Goal: Transaction & Acquisition: Purchase product/service

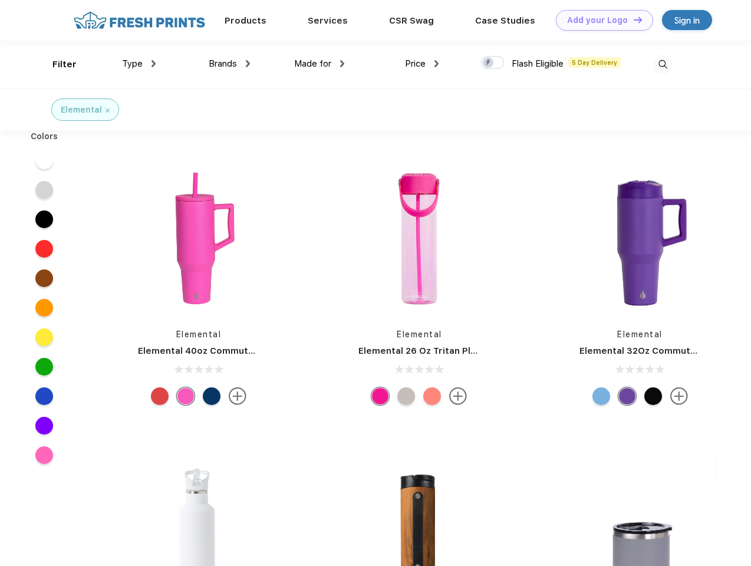
click at [600, 20] on link "Add your Logo Design Tool" at bounding box center [604, 20] width 97 height 21
click at [0, 0] on div "Design Tool" at bounding box center [0, 0] width 0 height 0
click at [632, 19] on link "Add your Logo Design Tool" at bounding box center [604, 20] width 97 height 21
click at [57, 64] on div "Filter" at bounding box center [64, 65] width 24 height 14
click at [139, 64] on span "Type" at bounding box center [132, 63] width 21 height 11
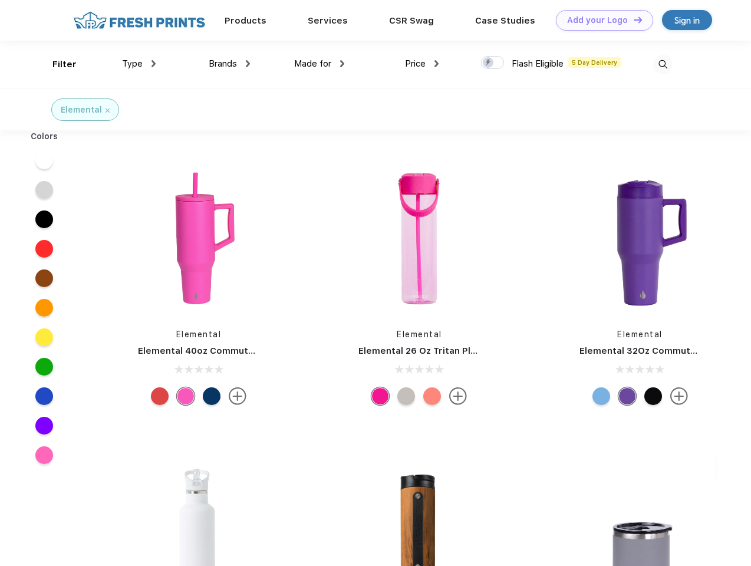
click at [229, 64] on span "Brands" at bounding box center [223, 63] width 28 height 11
click at [319, 64] on span "Made for" at bounding box center [312, 63] width 37 height 11
click at [422, 64] on span "Price" at bounding box center [415, 63] width 21 height 11
click at [493, 63] on div at bounding box center [492, 62] width 23 height 13
click at [489, 63] on input "checkbox" at bounding box center [485, 59] width 8 height 8
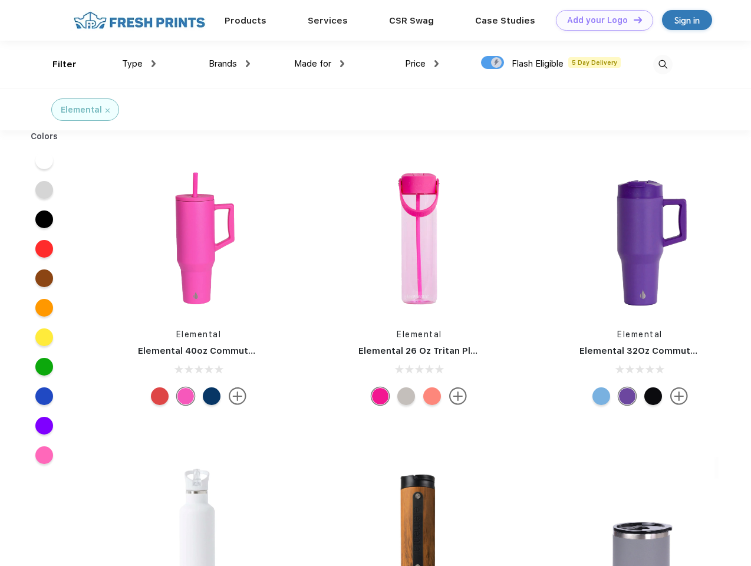
click at [663, 64] on img at bounding box center [662, 64] width 19 height 19
